Goal: Task Accomplishment & Management: Use online tool/utility

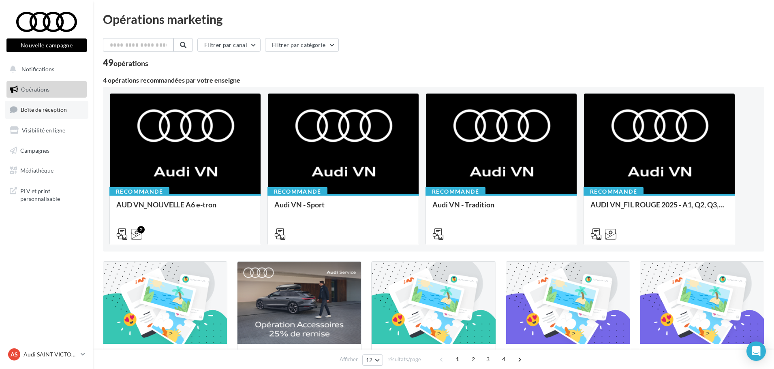
click at [51, 109] on span "Boîte de réception" at bounding box center [44, 109] width 46 height 7
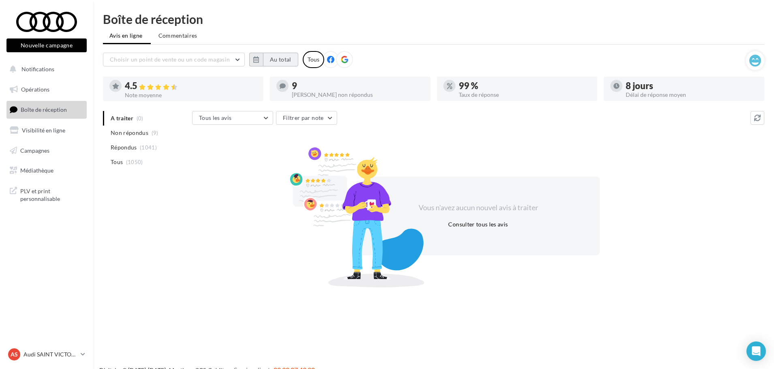
click at [279, 56] on button "Au total" at bounding box center [280, 60] width 35 height 14
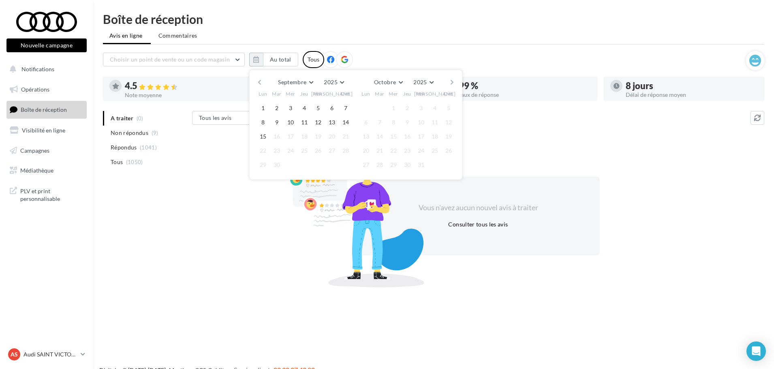
click at [258, 82] on button "button" at bounding box center [259, 82] width 7 height 11
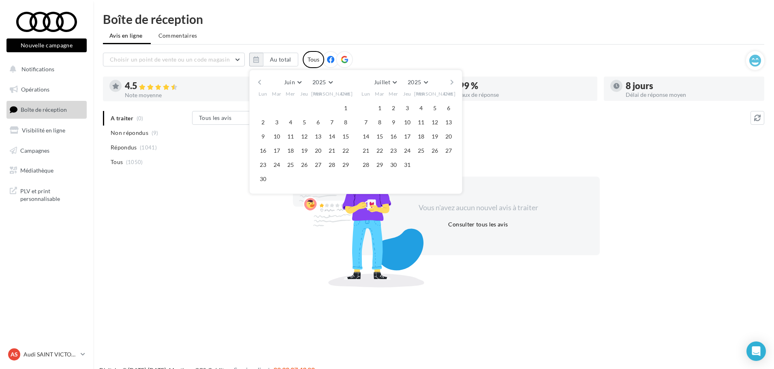
click at [258, 82] on button "button" at bounding box center [259, 82] width 7 height 11
click at [377, 105] on button "1" at bounding box center [380, 108] width 12 height 12
click at [396, 168] on button "30" at bounding box center [393, 165] width 12 height 12
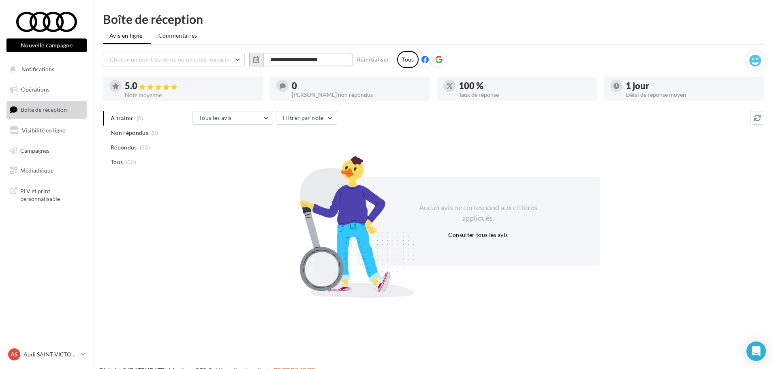
click at [338, 57] on input "**********" at bounding box center [308, 60] width 90 height 14
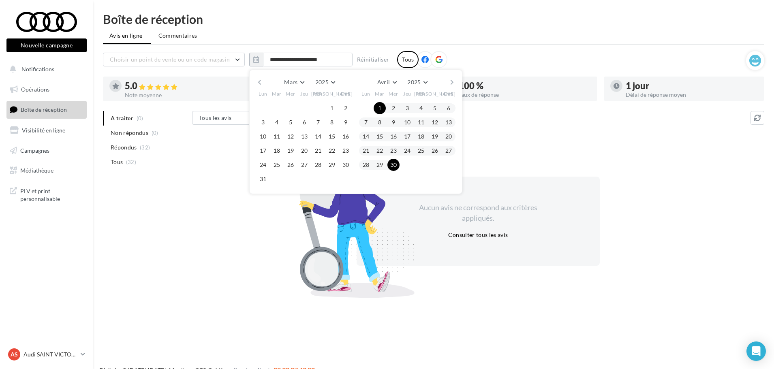
drag, startPoint x: 451, startPoint y: 84, endPoint x: 404, endPoint y: 102, distance: 50.5
click at [404, 102] on div "Mars [PERSON_NAME] Mars Avril Mai Juin Juillet Août Septembre Octobre Novembre …" at bounding box center [355, 132] width 199 height 111
click at [450, 81] on button "button" at bounding box center [451, 82] width 7 height 11
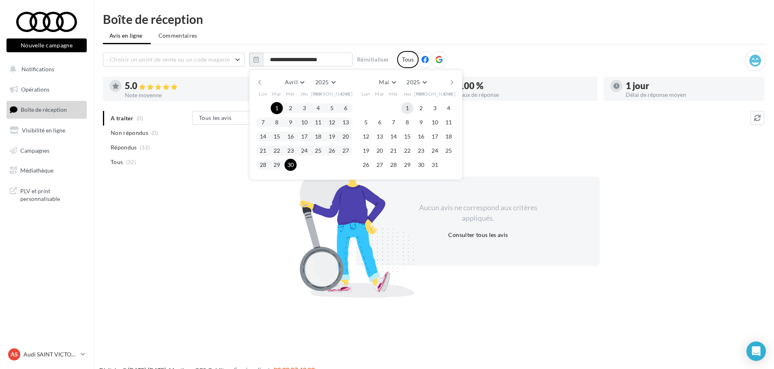
click at [405, 107] on button "1" at bounding box center [407, 108] width 12 height 12
click at [434, 164] on button "31" at bounding box center [435, 165] width 12 height 12
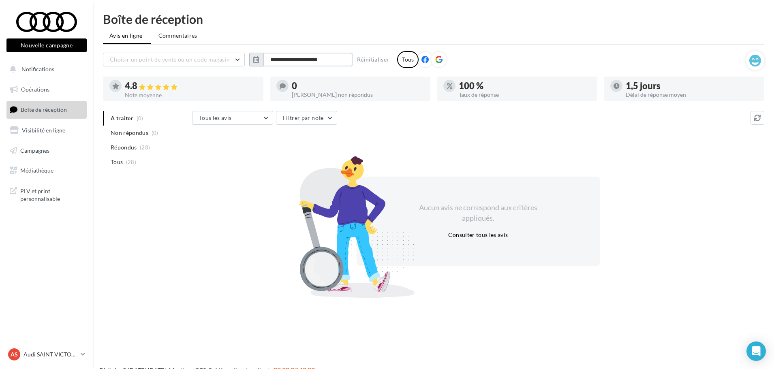
click at [307, 62] on input "**********" at bounding box center [308, 60] width 90 height 14
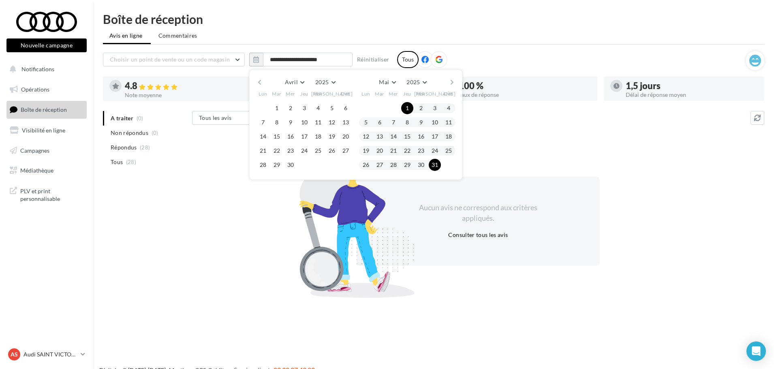
click at [455, 82] on div "[PERSON_NAME] Mars Avril Mai Juin Juillet Août Septembre Octobre Novembre [DATE…" at bounding box center [355, 125] width 213 height 110
click at [451, 83] on button "button" at bounding box center [451, 82] width 7 height 11
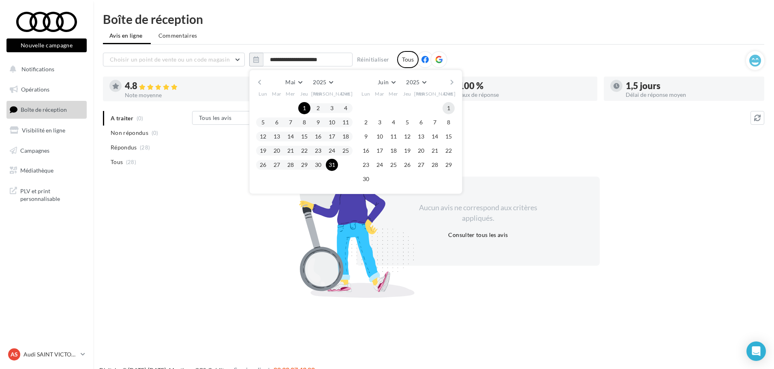
click at [445, 107] on button "1" at bounding box center [448, 108] width 12 height 12
click at [363, 179] on button "30" at bounding box center [366, 179] width 12 height 12
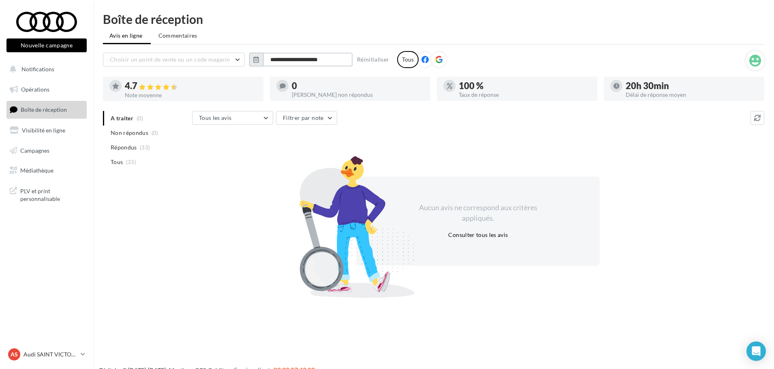
click at [321, 58] on input "**********" at bounding box center [308, 60] width 90 height 14
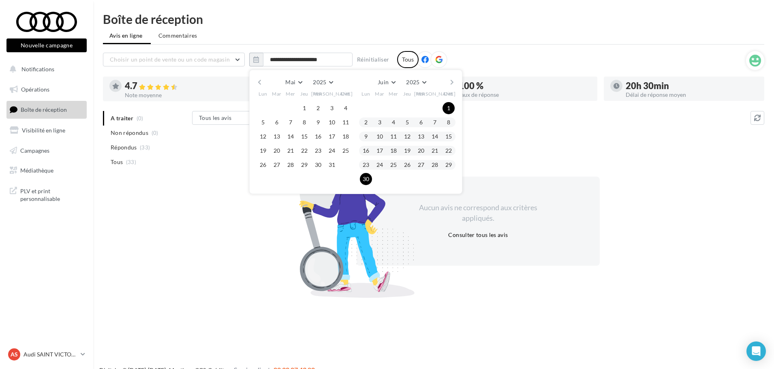
click at [452, 82] on button "button" at bounding box center [451, 82] width 7 height 11
click at [380, 107] on button "1" at bounding box center [380, 108] width 12 height 12
click at [410, 164] on button "31" at bounding box center [407, 165] width 12 height 12
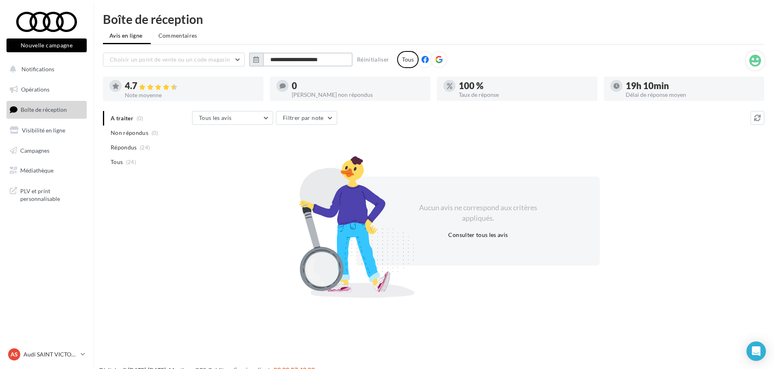
click at [321, 55] on input "**********" at bounding box center [308, 60] width 90 height 14
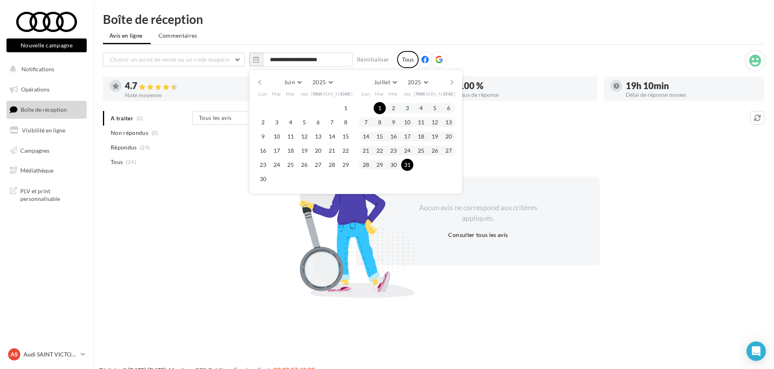
click at [452, 82] on button "button" at bounding box center [451, 82] width 7 height 11
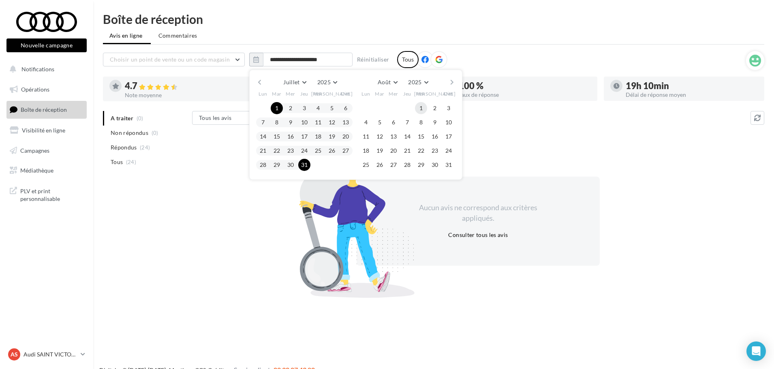
click at [417, 111] on button "1" at bounding box center [421, 108] width 12 height 12
click at [450, 163] on button "31" at bounding box center [448, 165] width 12 height 12
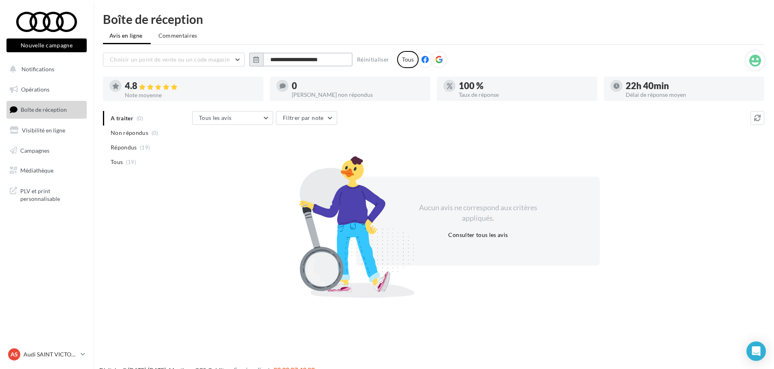
click at [309, 57] on input "**********" at bounding box center [308, 60] width 90 height 14
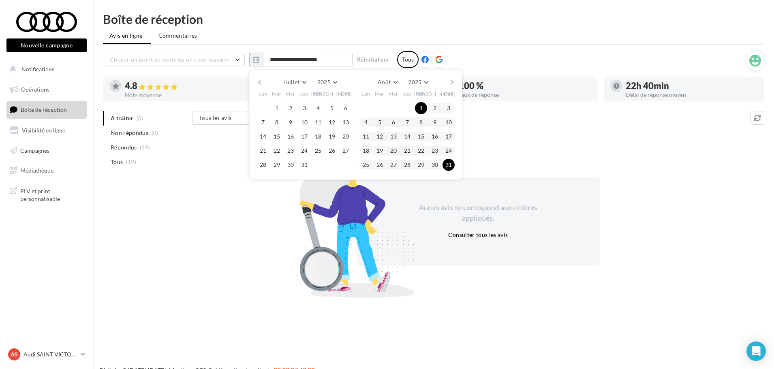
click at [450, 78] on button "button" at bounding box center [451, 82] width 7 height 11
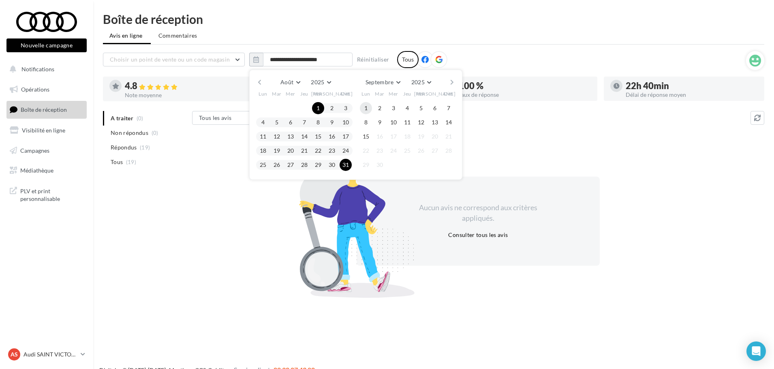
click at [371, 108] on button "1" at bounding box center [366, 108] width 12 height 12
click at [368, 136] on button "15" at bounding box center [366, 136] width 12 height 12
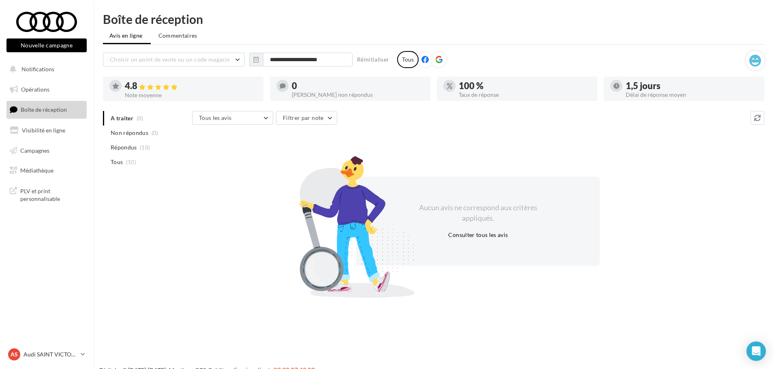
drag, startPoint x: 137, startPoint y: 165, endPoint x: 143, endPoint y: 170, distance: 8.4
click at [137, 165] on li "Tous (10)" at bounding box center [146, 162] width 86 height 15
